Goal: Task Accomplishment & Management: Use online tool/utility

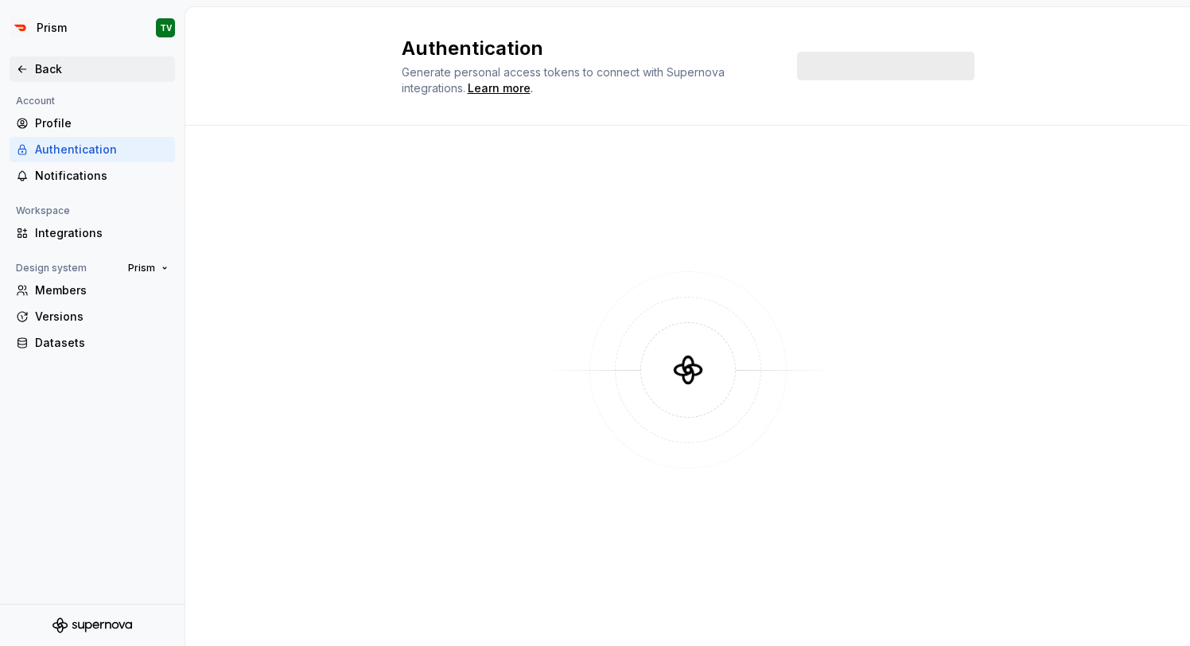
click at [83, 68] on div "Back" at bounding box center [102, 69] width 134 height 16
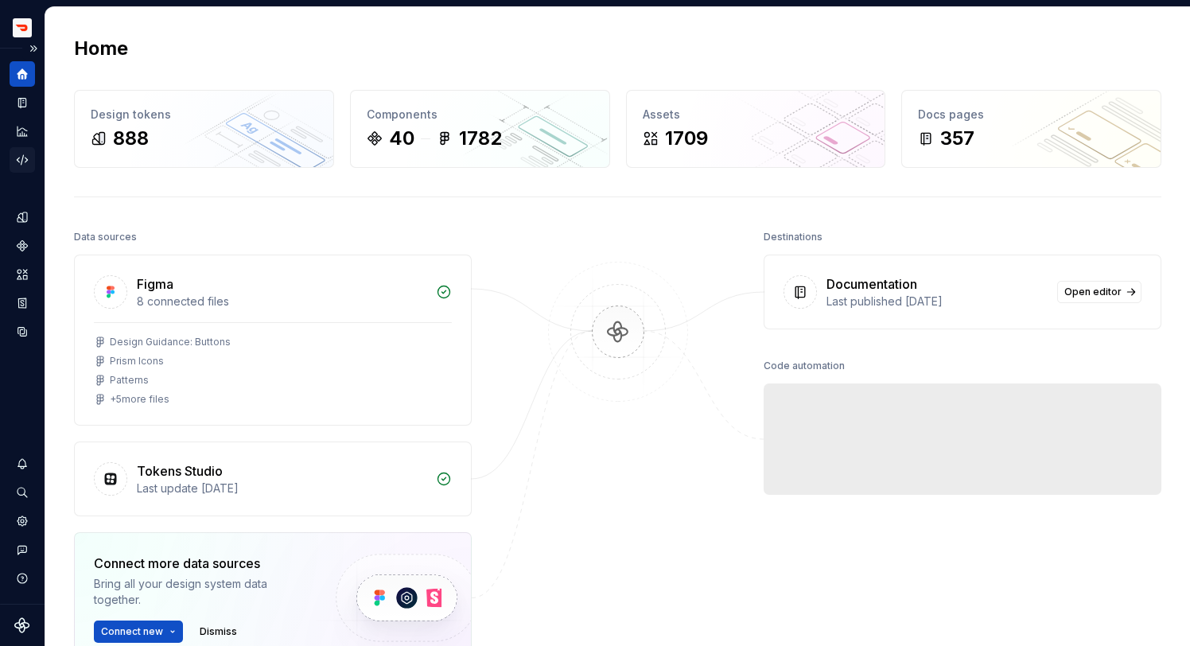
click at [21, 158] on icon "Code automation" at bounding box center [22, 160] width 14 height 14
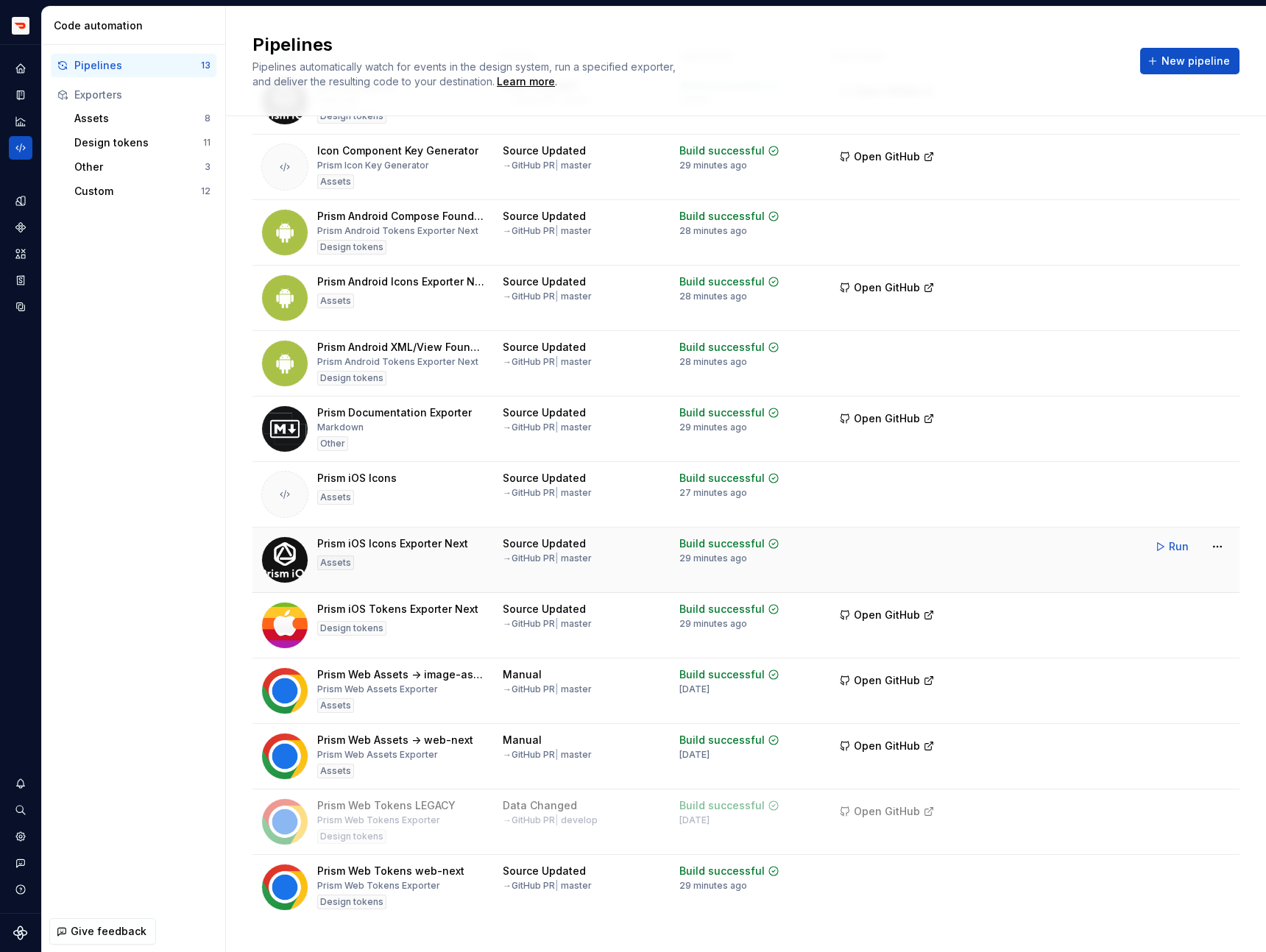
scroll to position [104, 0]
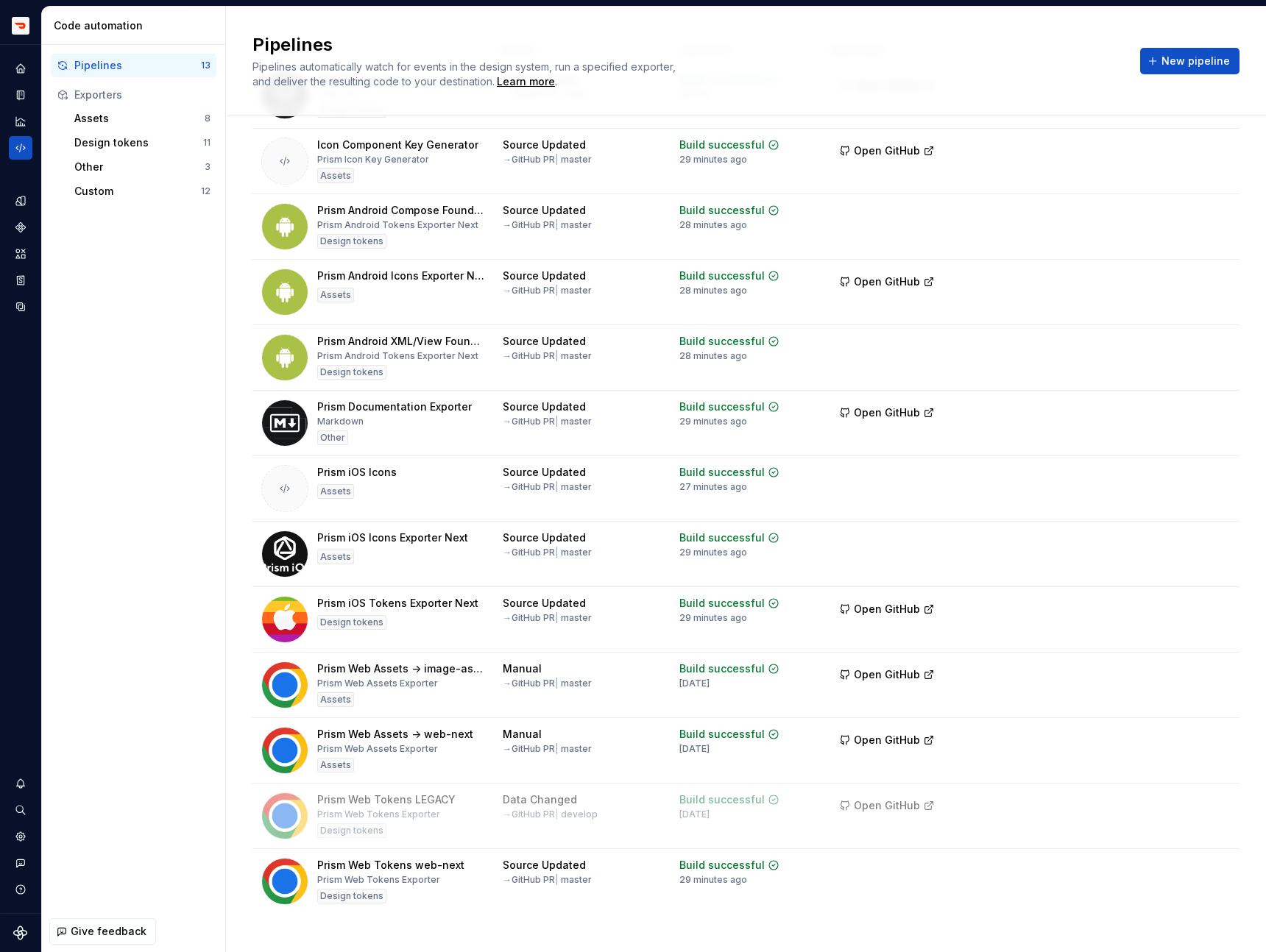
click at [120, 204] on div "Pipelines 13 Exporters Assets 8 Design tokens 11 Other 3 Custom 12" at bounding box center [133, 129] width 183 height 167
click at [124, 188] on div "Custom" at bounding box center [137, 192] width 127 height 15
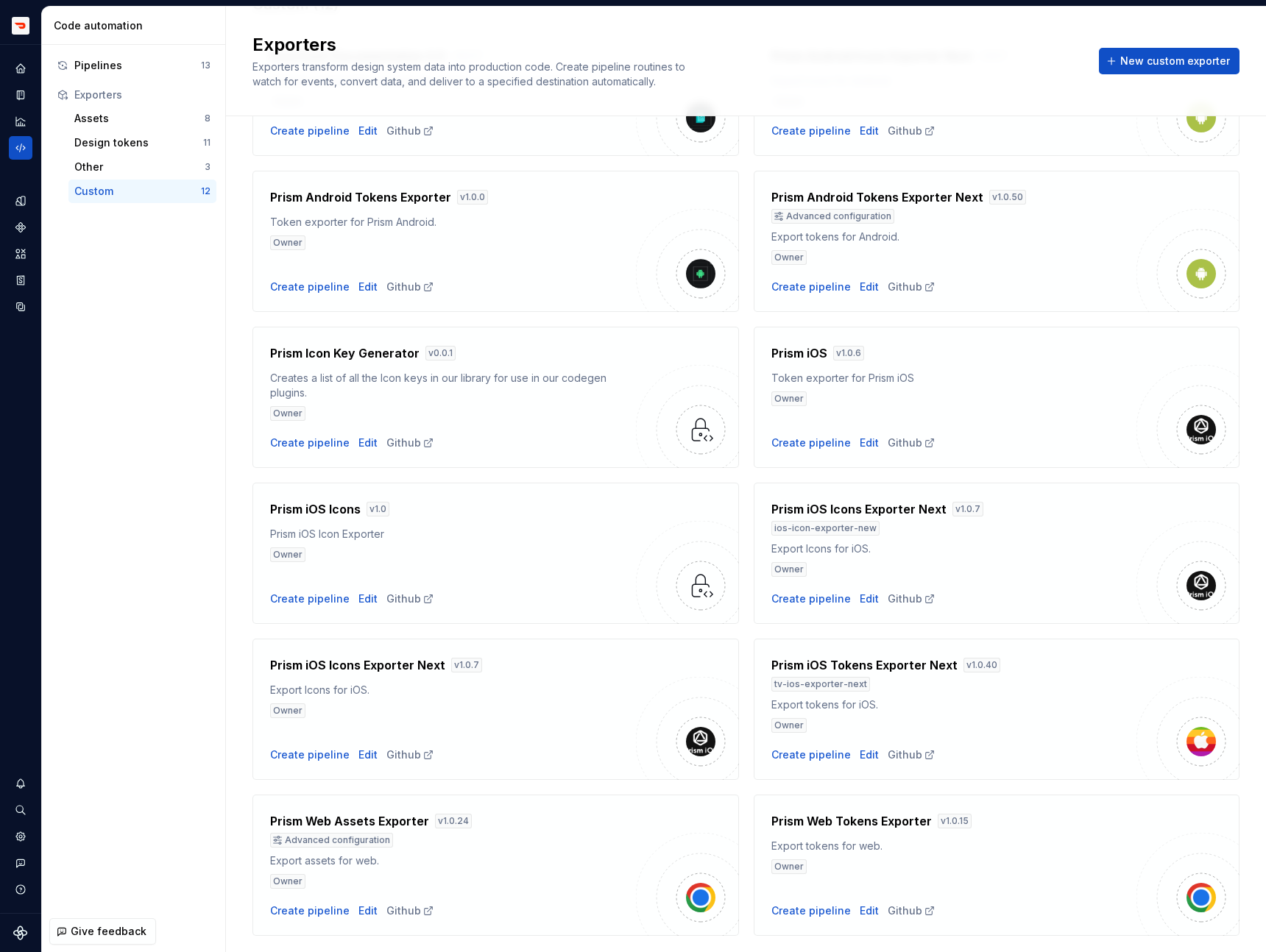
scroll to position [189, 0]
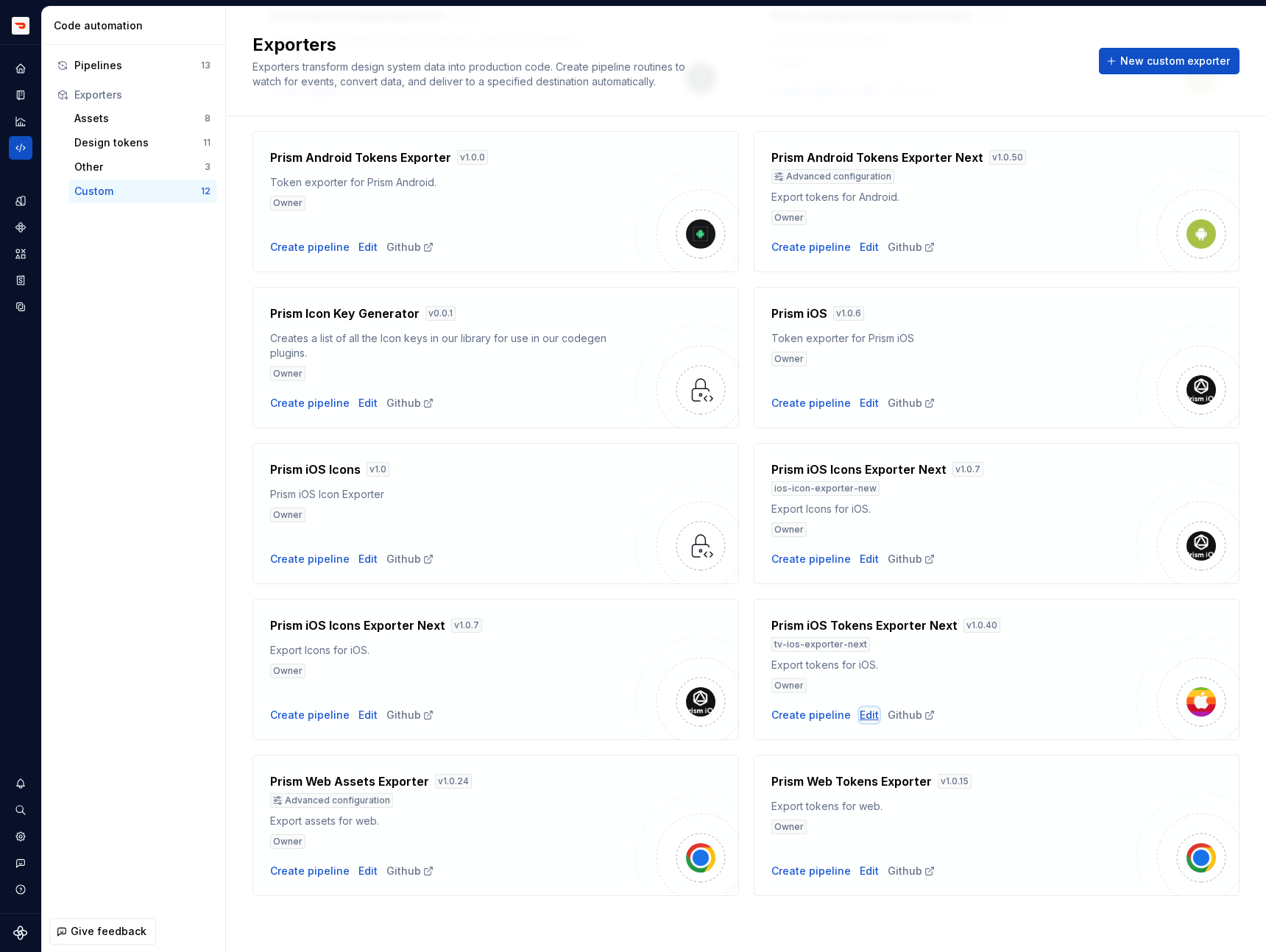
click at [866, 597] on div "Edit" at bounding box center [869, 715] width 19 height 15
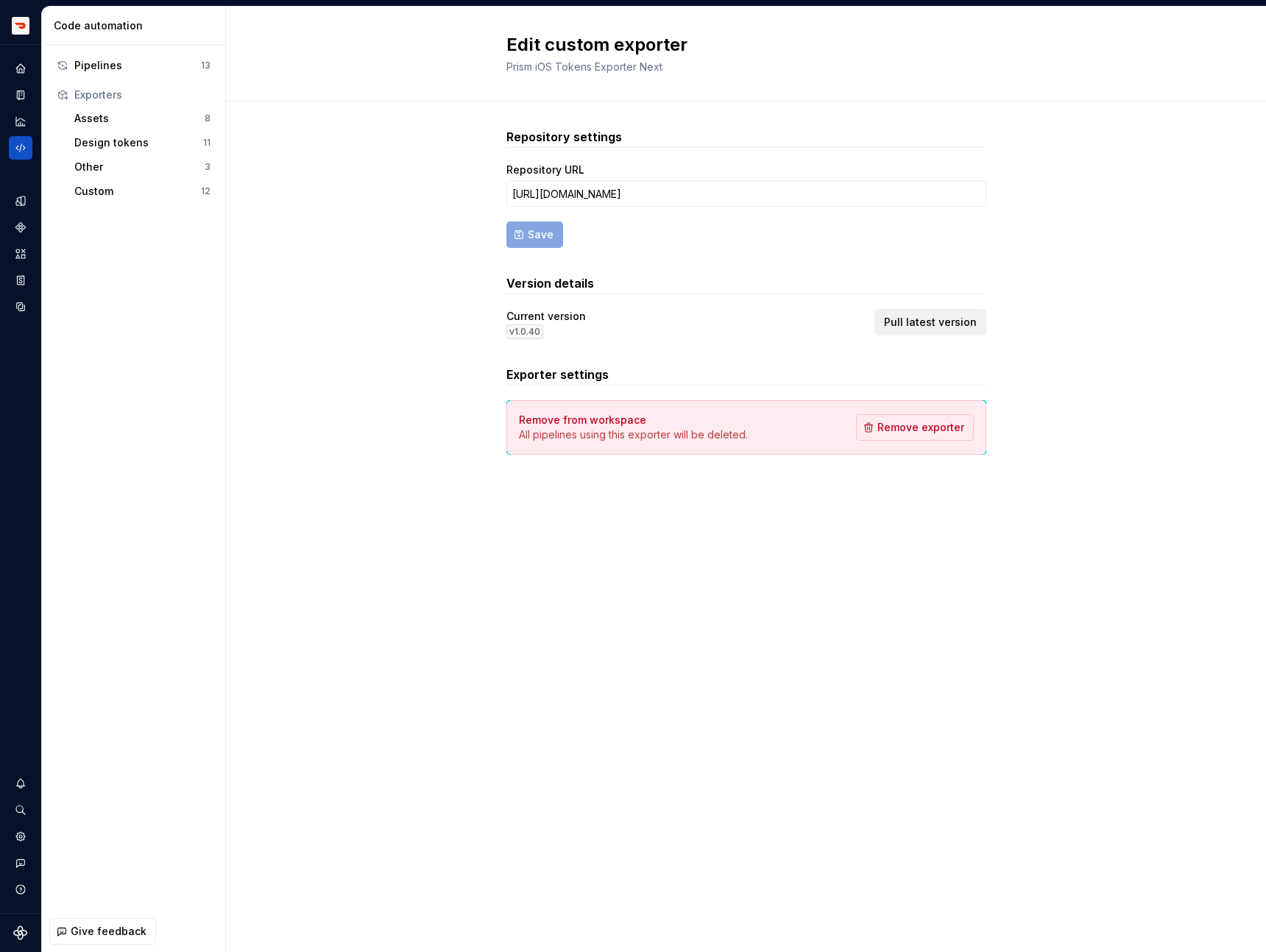
click at [907, 317] on span "Pull latest version" at bounding box center [930, 322] width 93 height 15
click at [145, 196] on div "Custom" at bounding box center [137, 192] width 127 height 15
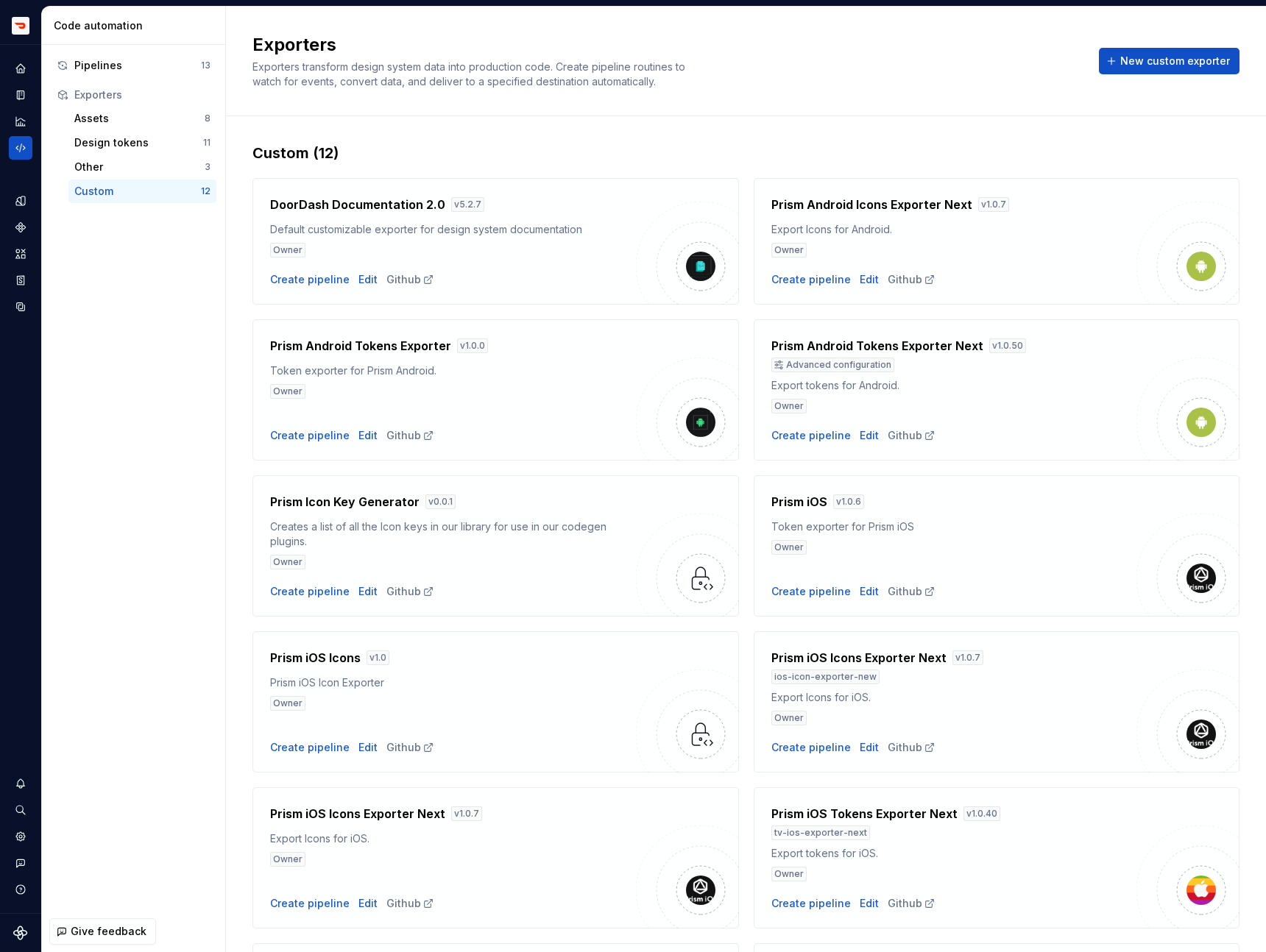
scroll to position [189, 0]
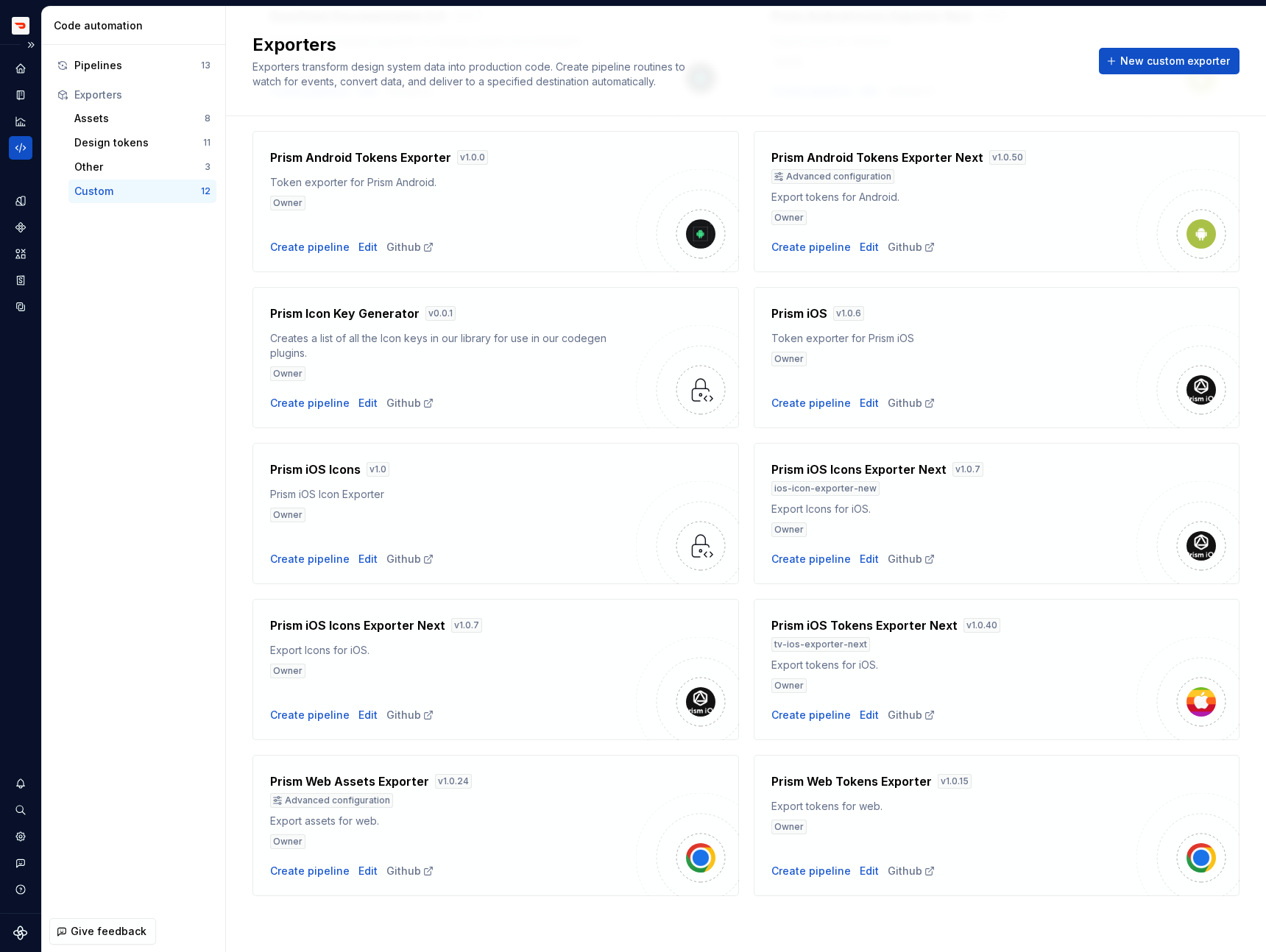
click at [19, 146] on icon "Code automation" at bounding box center [20, 148] width 13 height 13
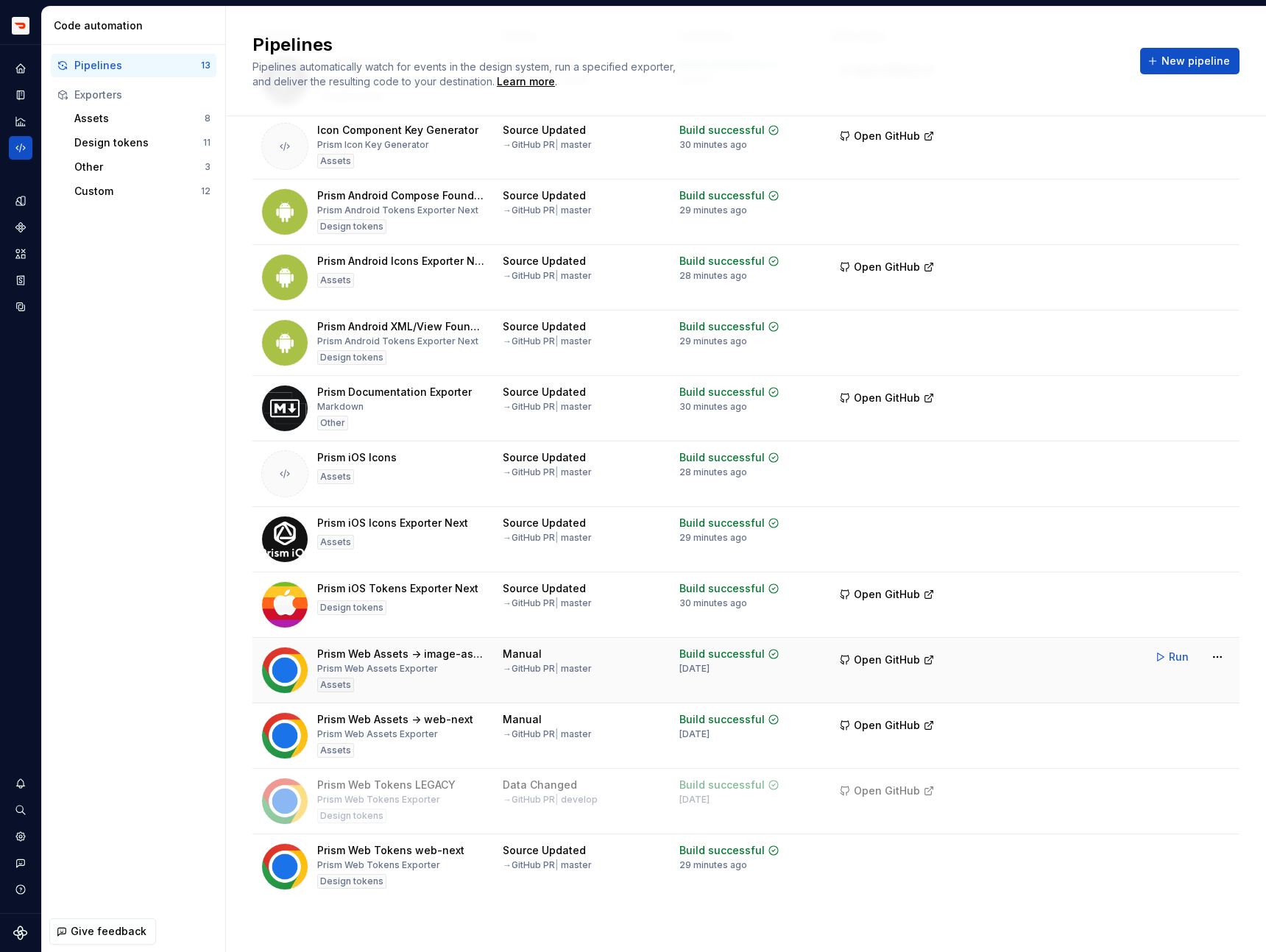
scroll to position [121, 0]
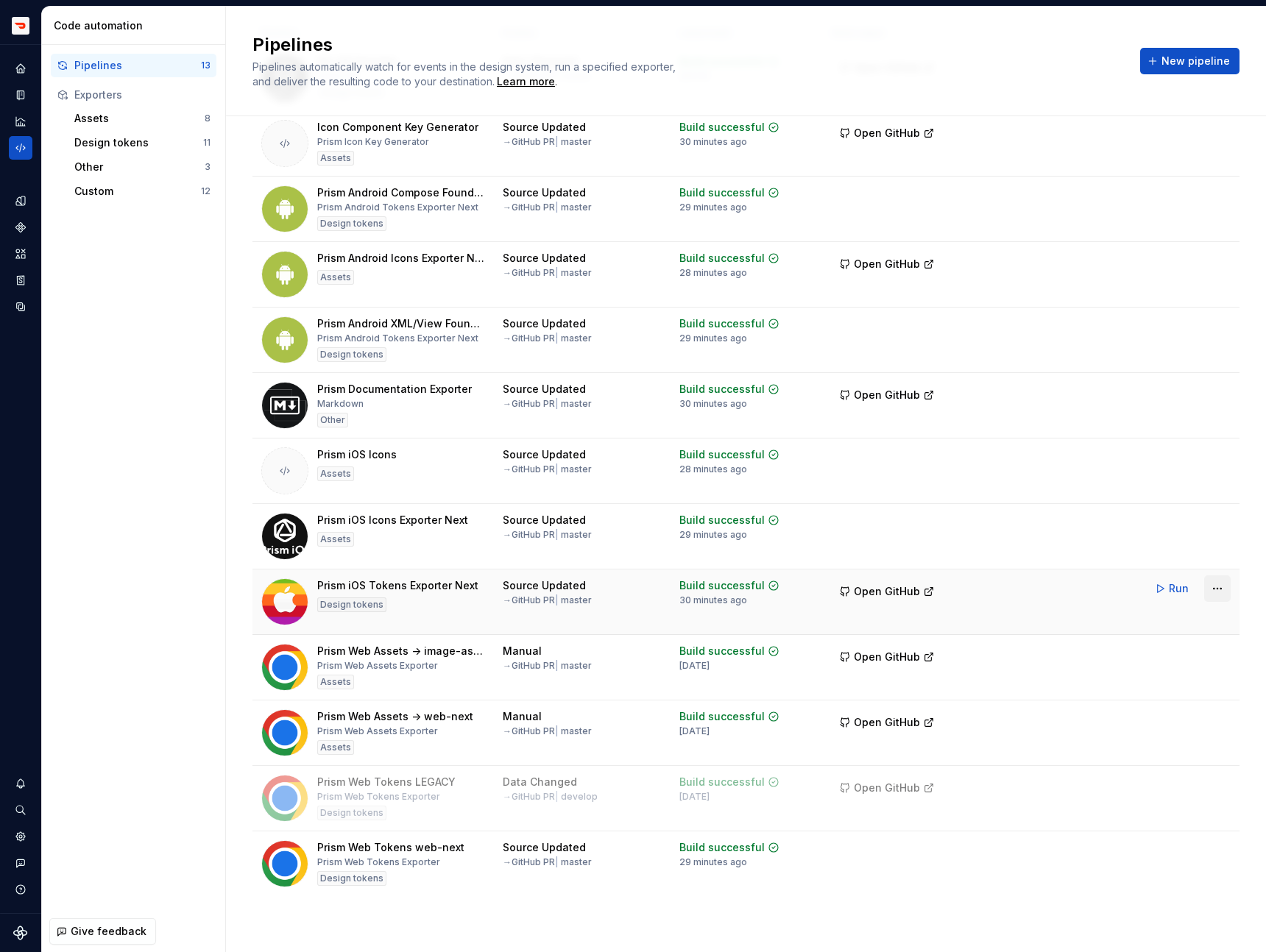
click at [1225, 592] on html "Prism TV Design system data Code automation Pipelines 13 Exporters Assets 8 Des…" at bounding box center [633, 476] width 1266 height 952
click at [1143, 722] on div "Delete pipeline" at bounding box center [1198, 722] width 126 height 15
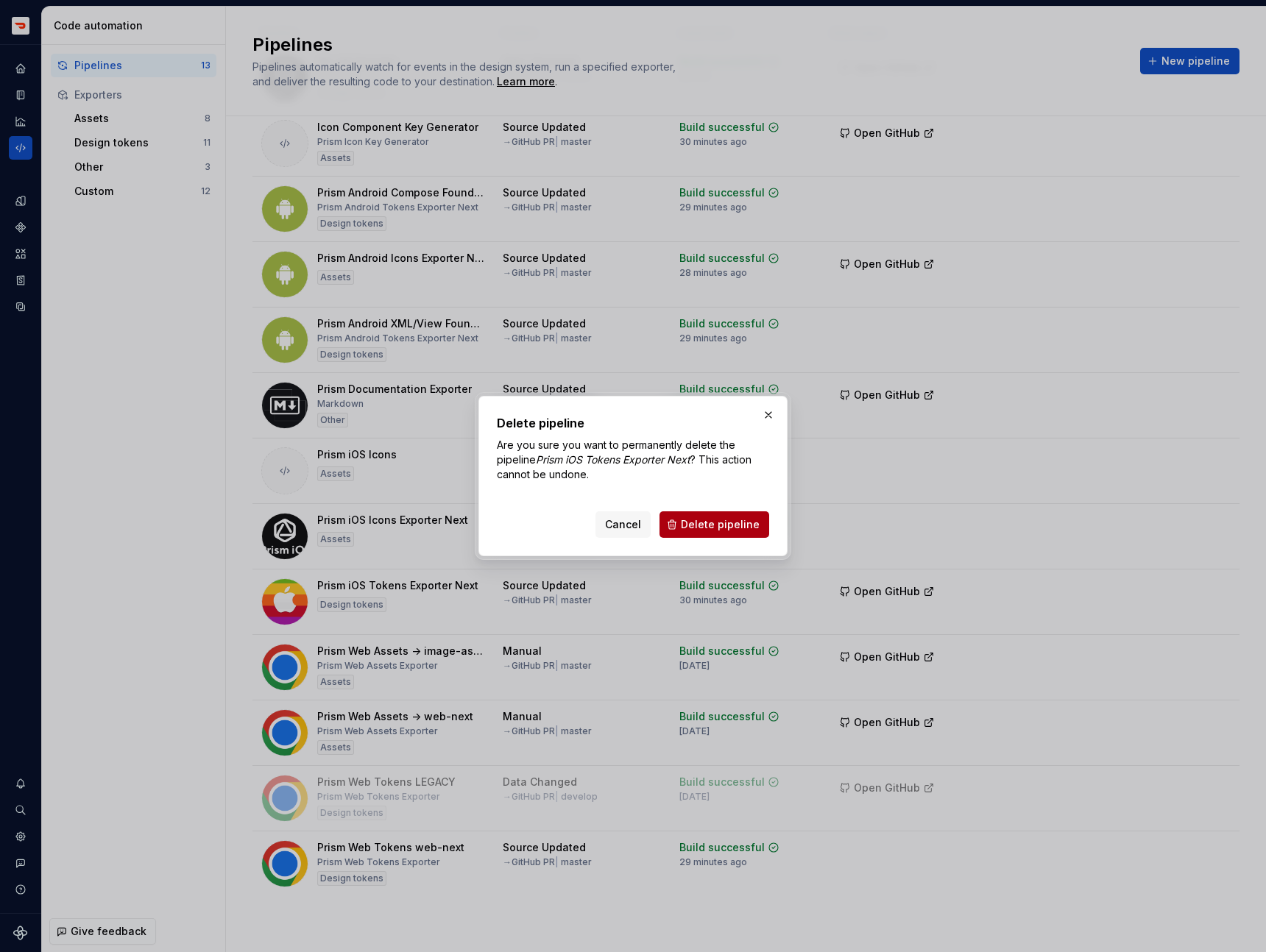
click at [746, 530] on span "Delete pipeline" at bounding box center [720, 525] width 79 height 15
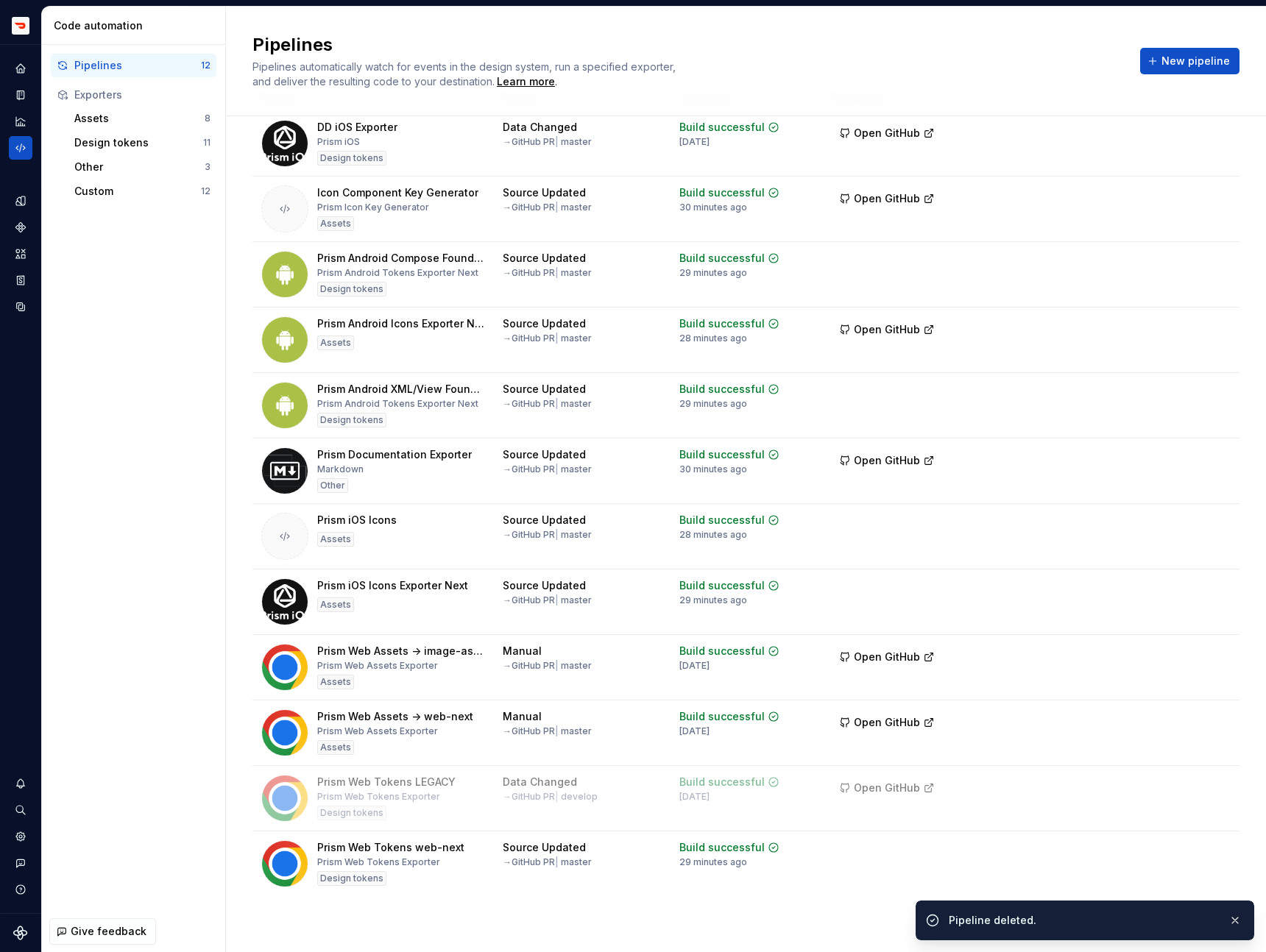
scroll to position [56, 0]
click at [1179, 67] on span "New pipeline" at bounding box center [1196, 61] width 68 height 15
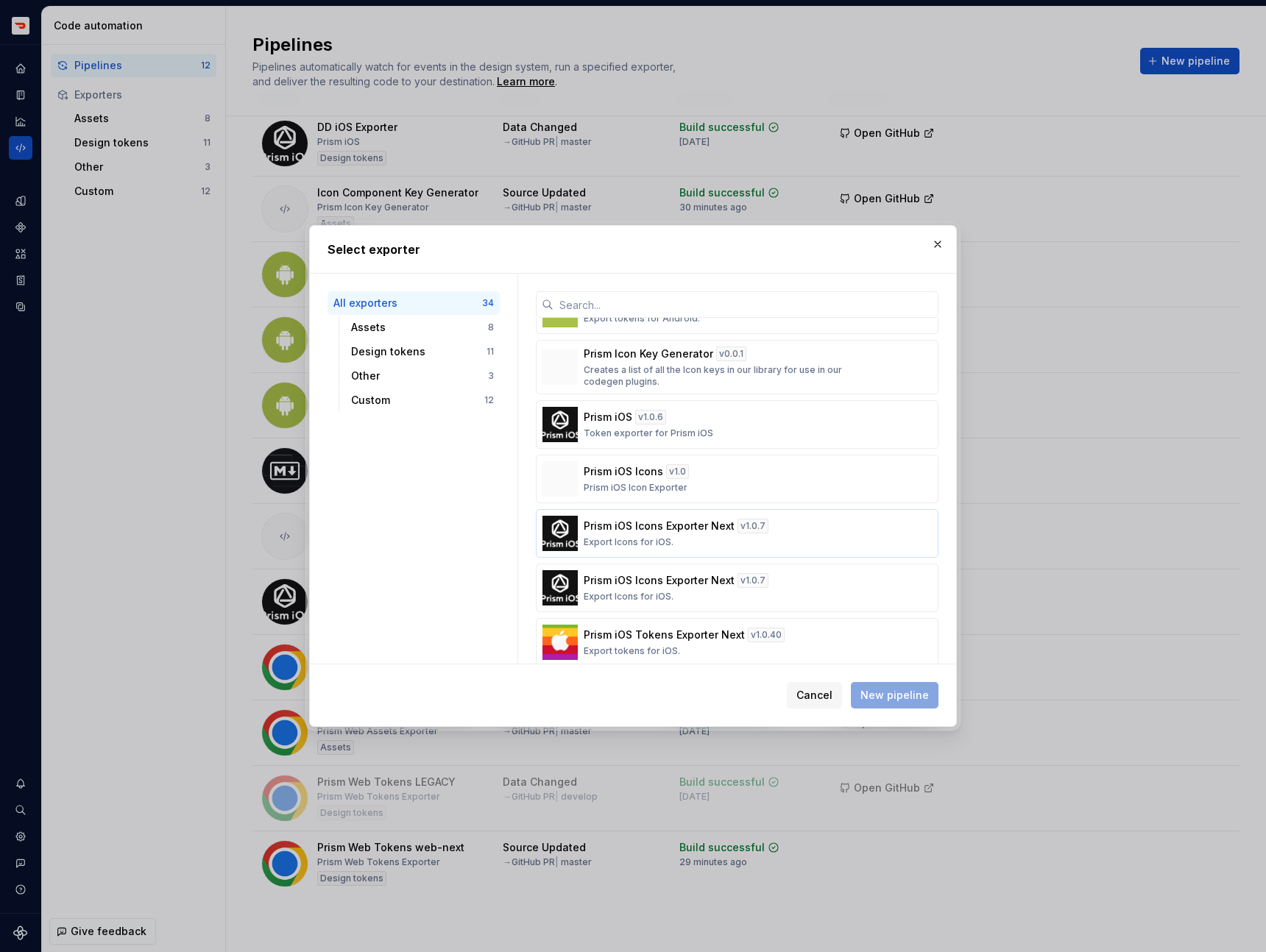
scroll to position [1641, 0]
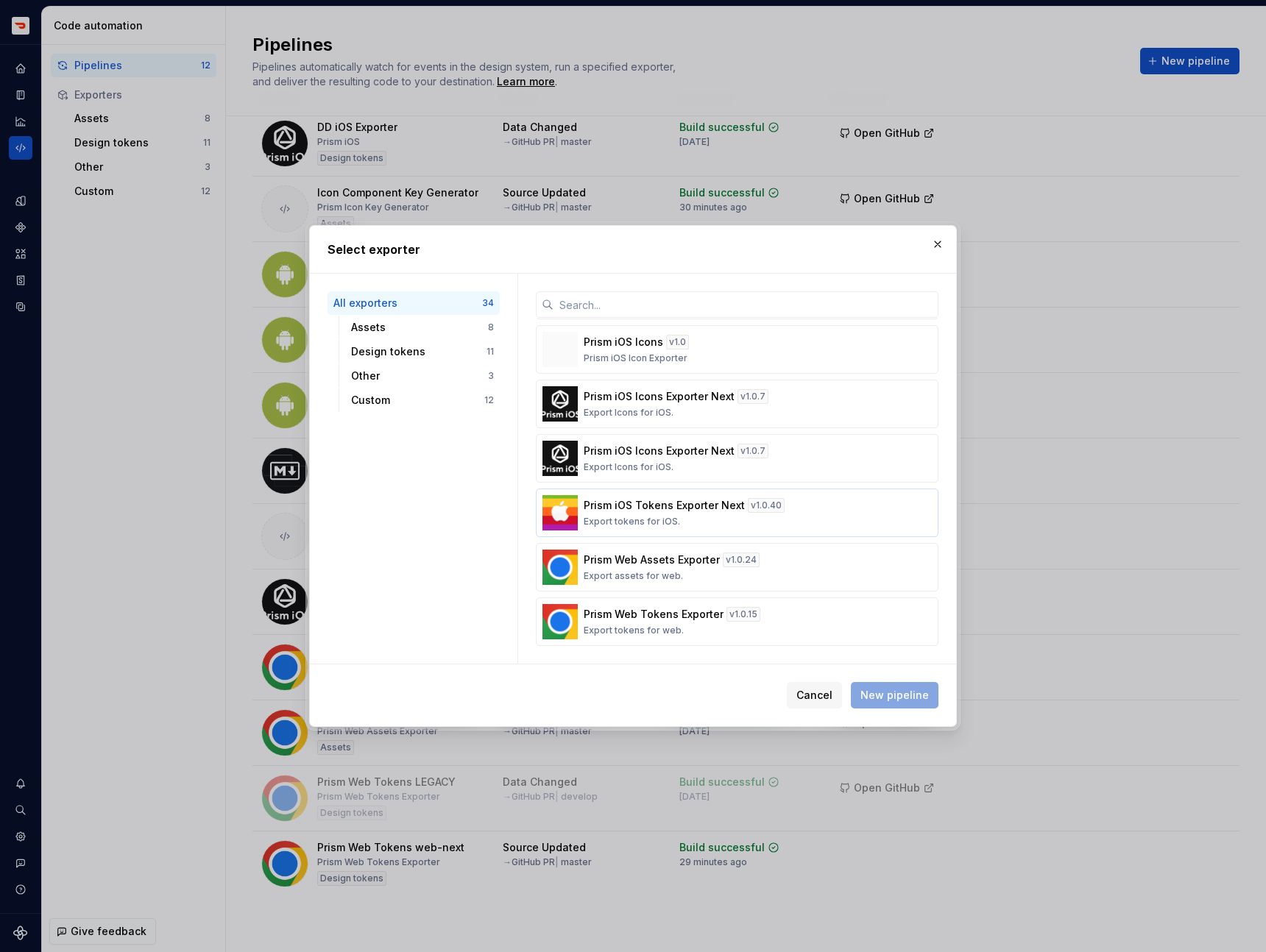
click at [653, 520] on p "Export tokens for iOS." at bounding box center [632, 522] width 96 height 12
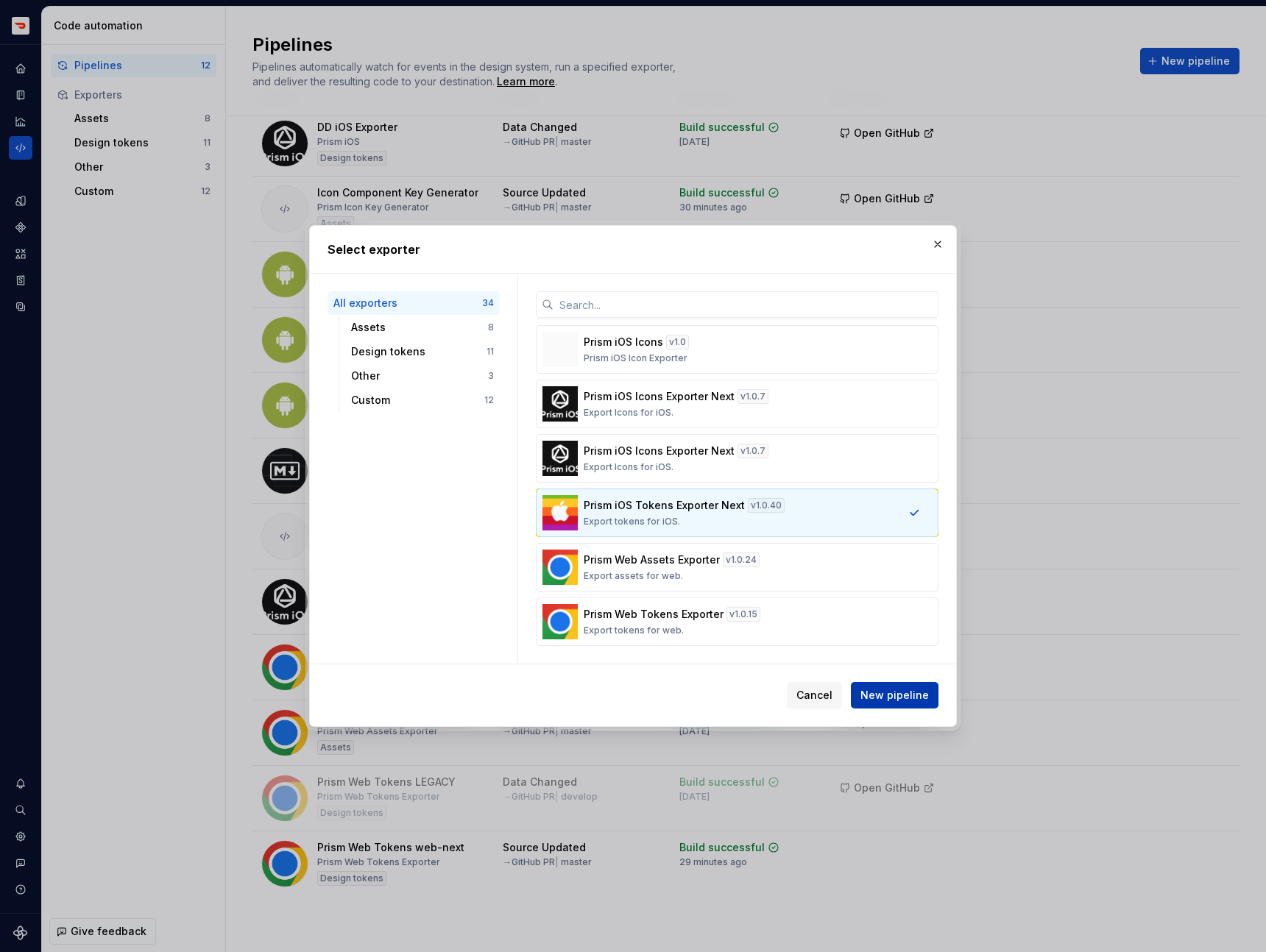
click at [896, 693] on span "New pipeline" at bounding box center [895, 696] width 68 height 15
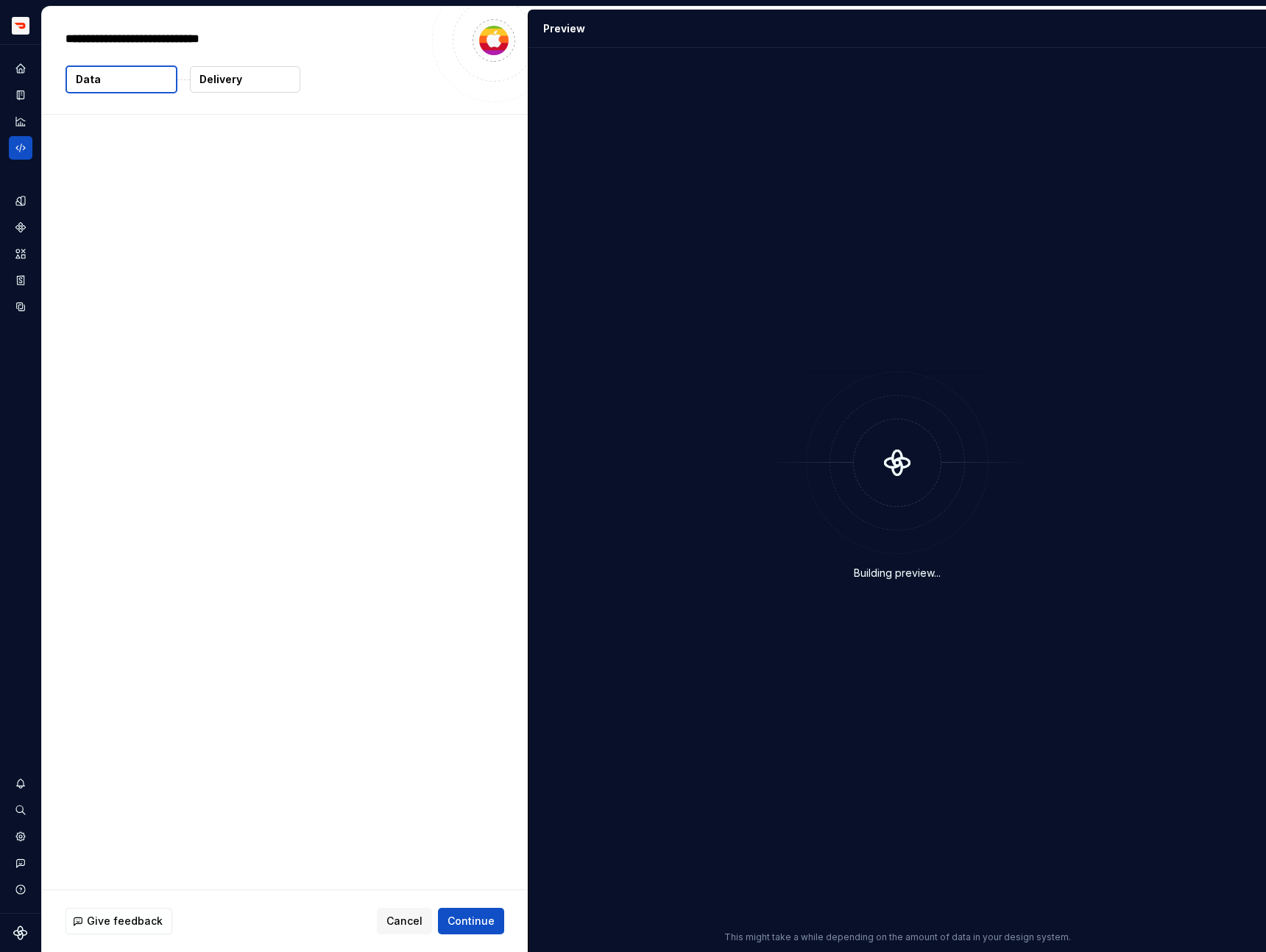
type textarea "*"
click at [462, 907] on div "Give feedback Cancel Continue" at bounding box center [284, 921] width 486 height 62
click at [464, 918] on span "Continue" at bounding box center [471, 921] width 47 height 15
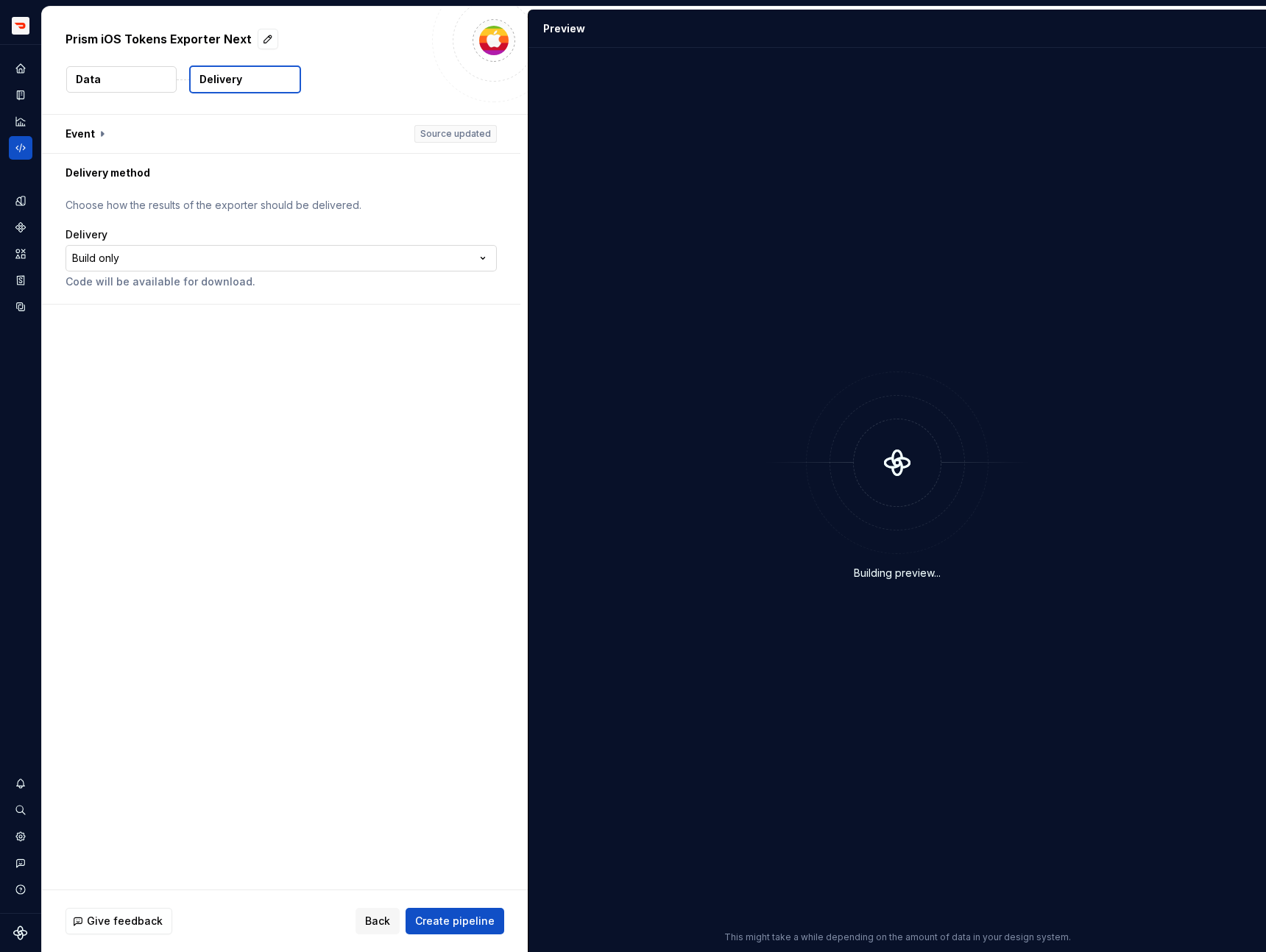
click at [280, 263] on html "**********" at bounding box center [633, 476] width 1266 height 952
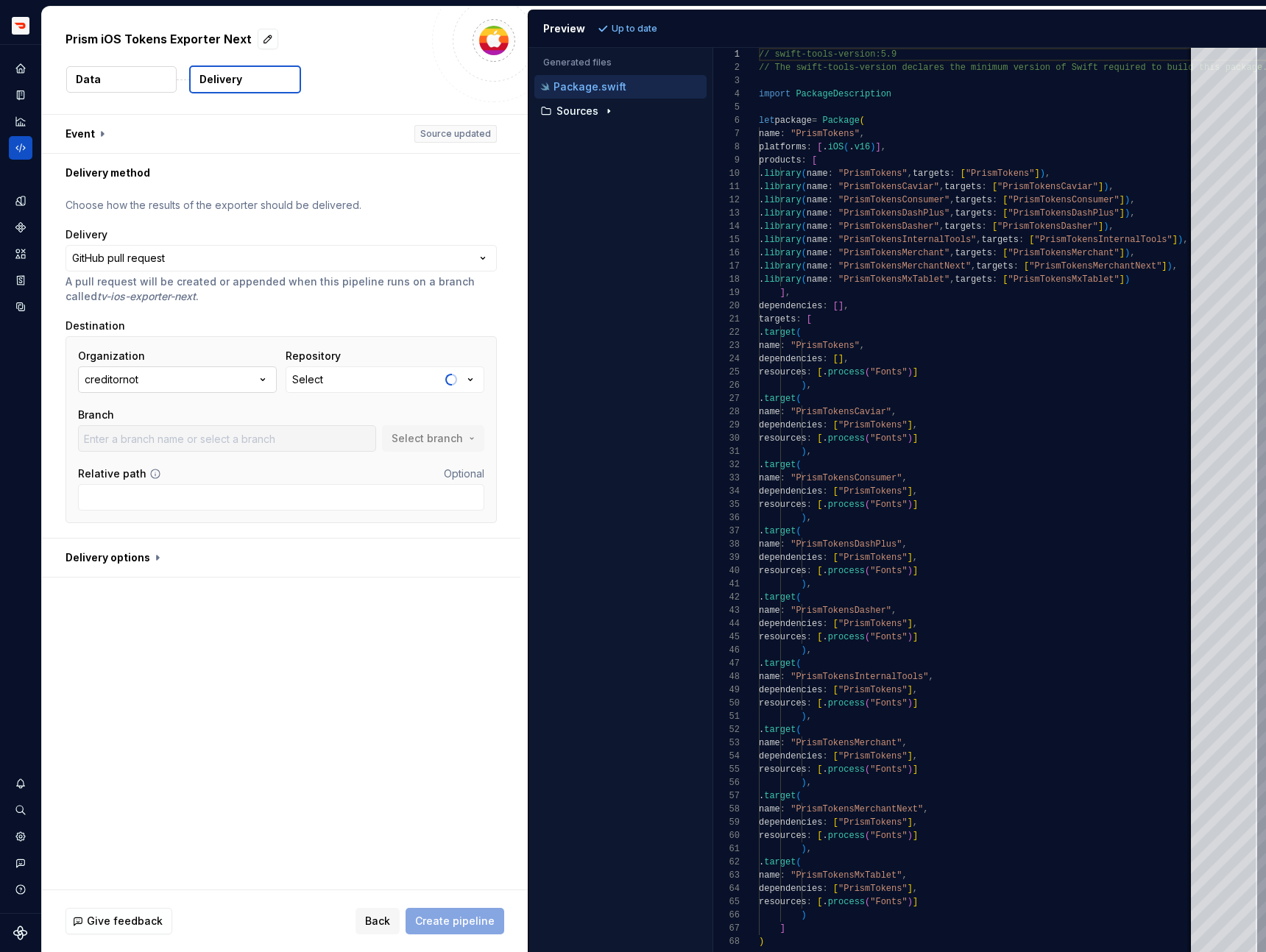
click at [211, 377] on button "creditornot" at bounding box center [177, 379] width 199 height 27
click at [200, 452] on span "doordash" at bounding box center [179, 463] width 195 height 23
click at [342, 379] on button "Select" at bounding box center [385, 379] width 199 height 27
type input "tokens-ios"
type input "master"
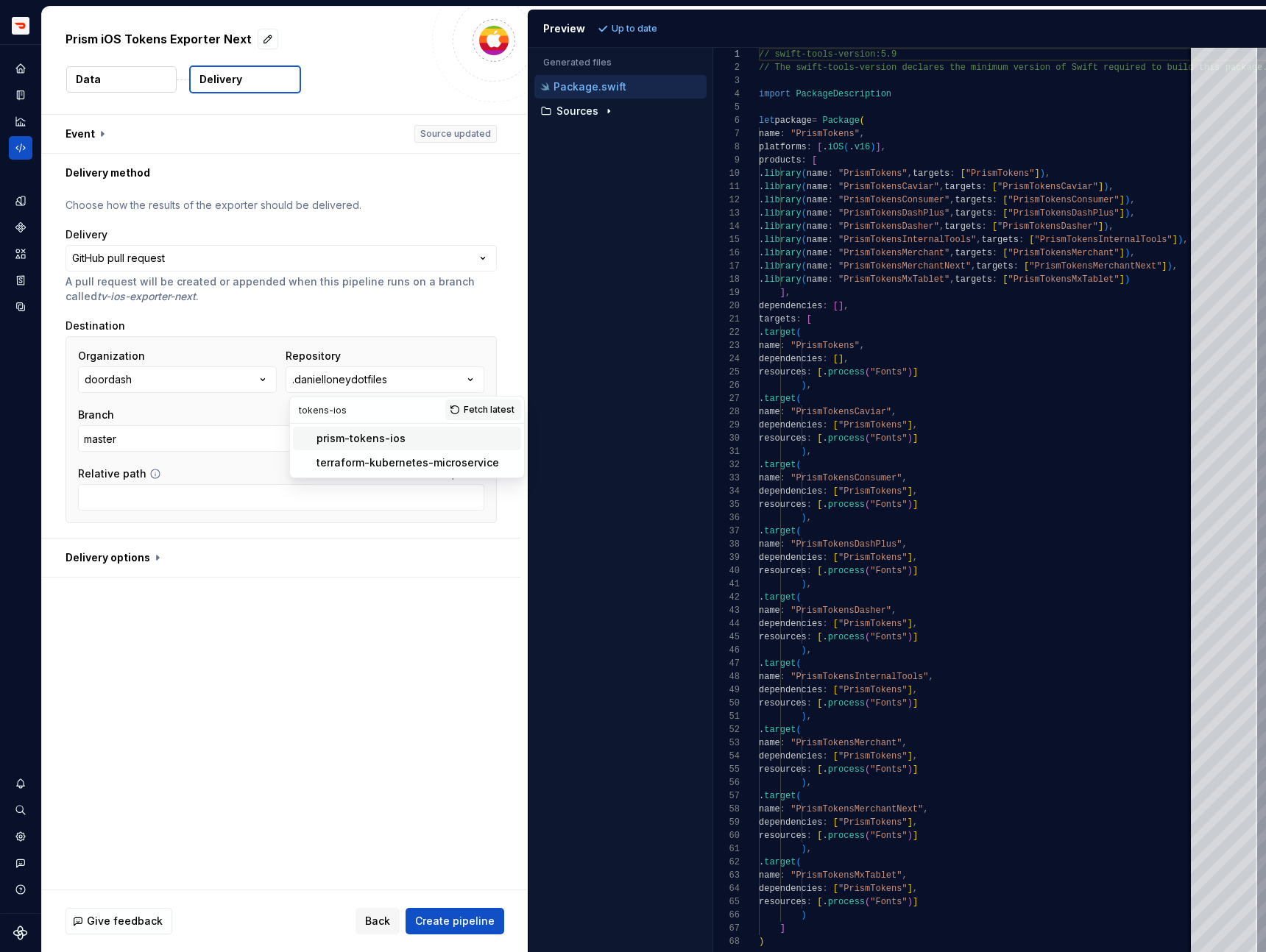
click at [363, 439] on div "prism-tokens-ios" at bounding box center [361, 439] width 89 height 15
click at [359, 448] on input "docc" at bounding box center [227, 439] width 298 height 27
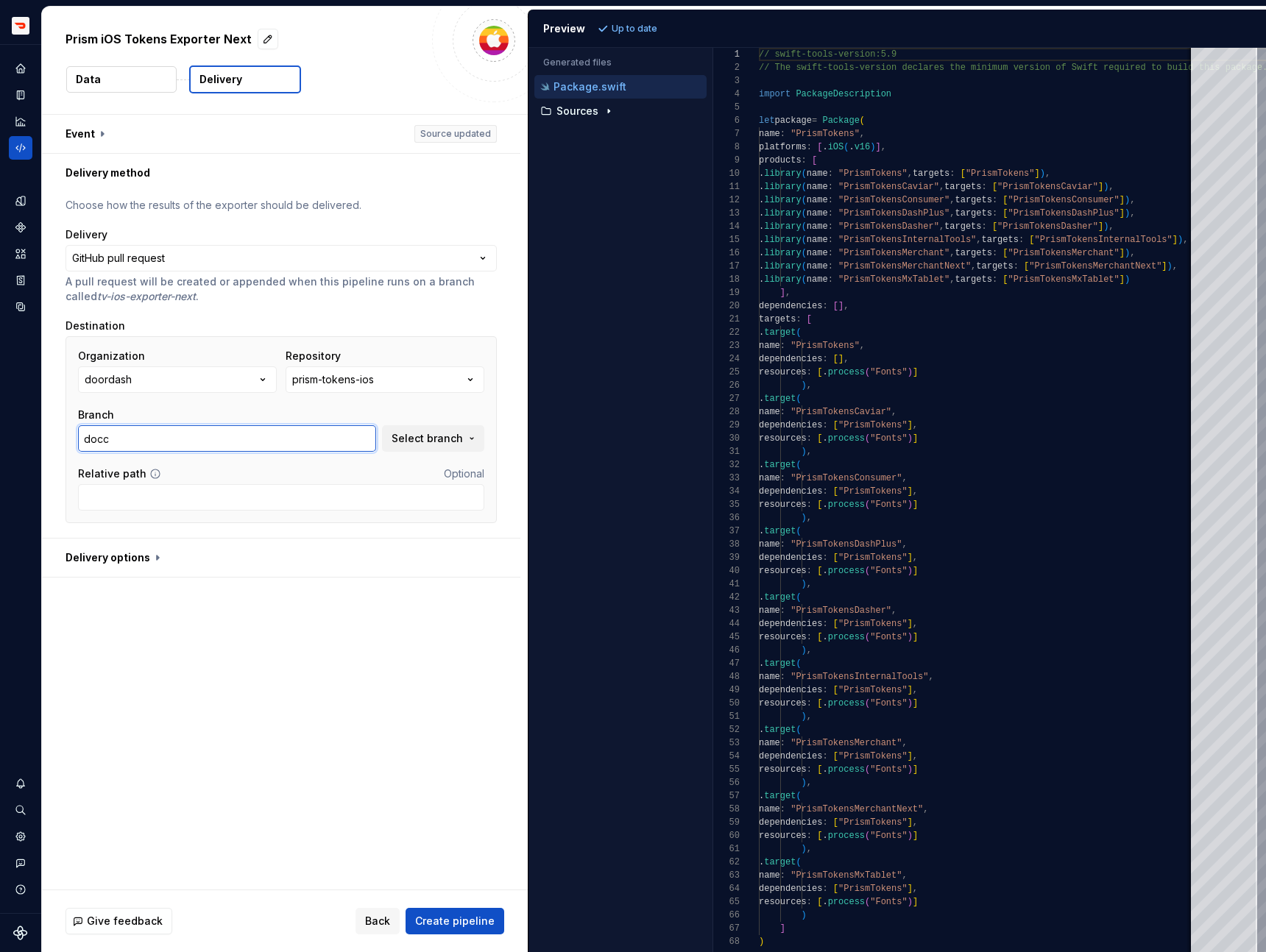
click at [359, 448] on input "docc" at bounding box center [227, 439] width 298 height 27
type input "master"
click at [477, 915] on span "Create pipeline" at bounding box center [455, 921] width 80 height 15
